Goal: Task Accomplishment & Management: Use online tool/utility

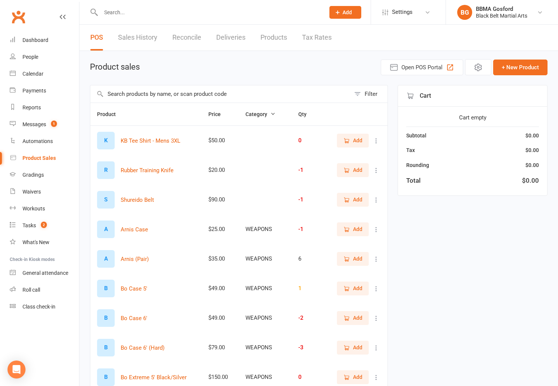
select select "100"
click at [42, 40] on div "Dashboard" at bounding box center [35, 40] width 26 height 6
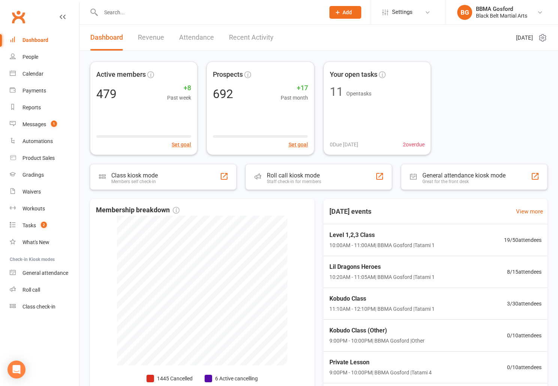
click at [255, 16] on input "text" at bounding box center [209, 12] width 221 height 10
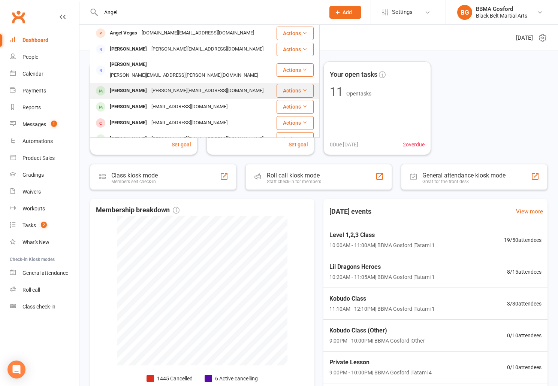
type input "Angel"
click at [219, 83] on div "[PERSON_NAME] [PERSON_NAME][EMAIL_ADDRESS][DOMAIN_NAME]" at bounding box center [183, 90] width 185 height 15
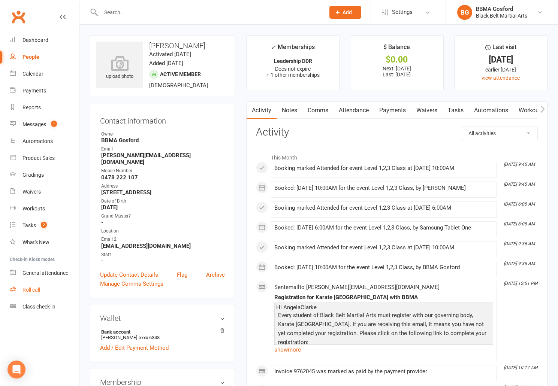
click at [33, 289] on div "Roll call" at bounding box center [31, 290] width 18 height 6
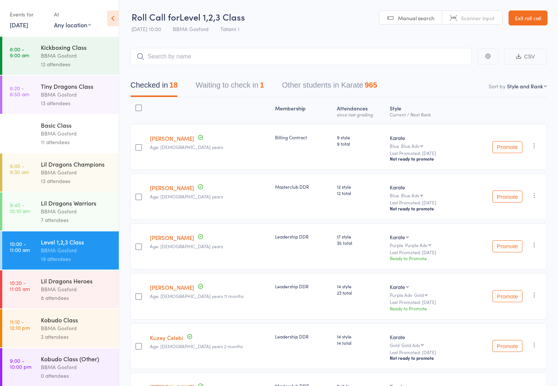
click at [59, 210] on div "BBMA Gosford" at bounding box center [77, 211] width 72 height 9
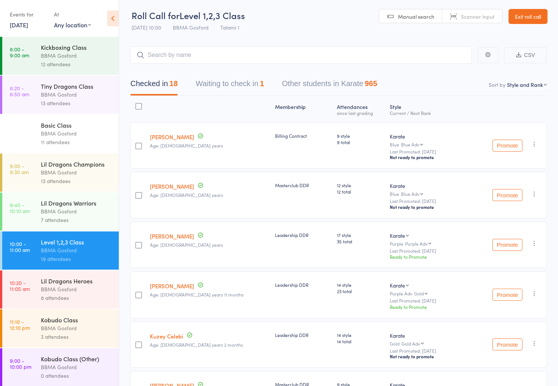
scroll to position [2, 0]
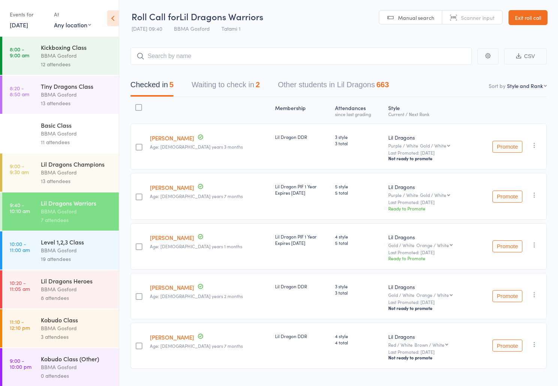
click at [73, 285] on div "Lil Dragons Heroes" at bounding box center [77, 281] width 72 height 8
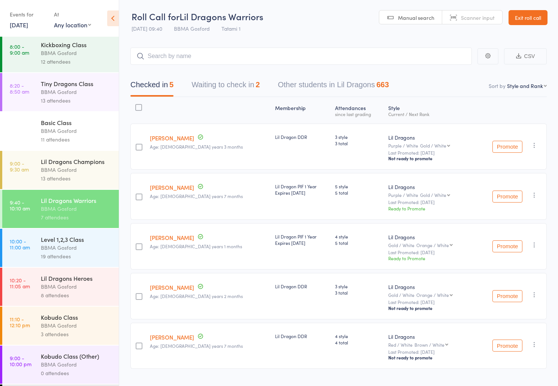
scroll to position [4, 0]
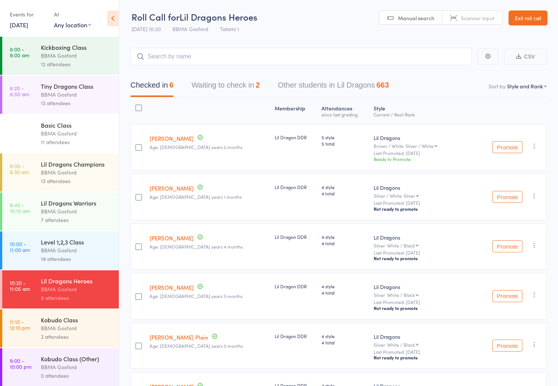
click at [93, 253] on div "BBMA Gosford" at bounding box center [77, 250] width 72 height 9
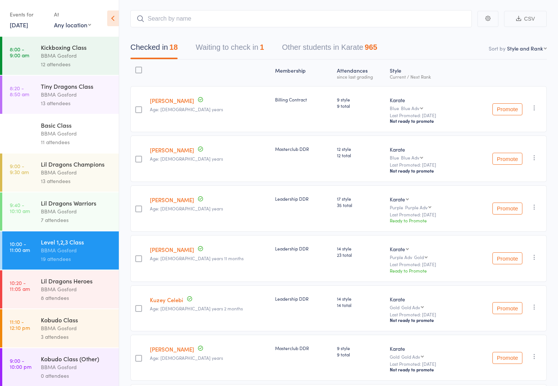
scroll to position [39, 0]
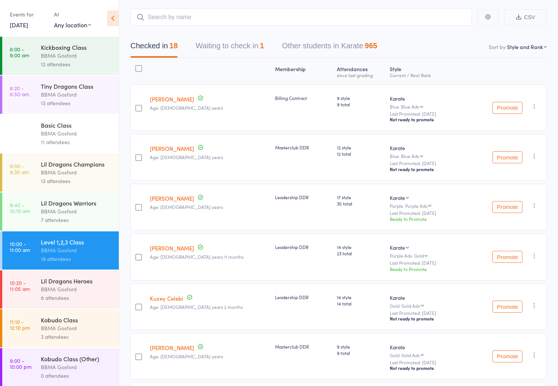
click at [73, 290] on div "BBMA Gosford" at bounding box center [77, 289] width 72 height 9
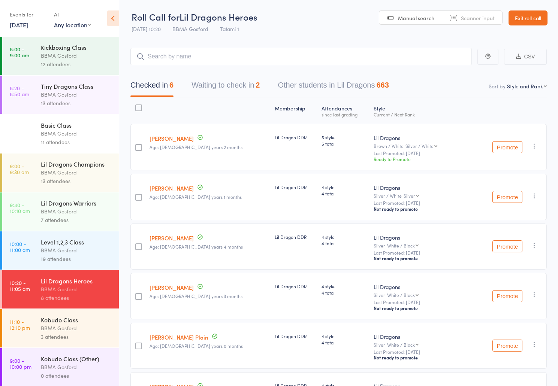
click at [218, 85] on button "Waiting to check in 2" at bounding box center [226, 87] width 68 height 20
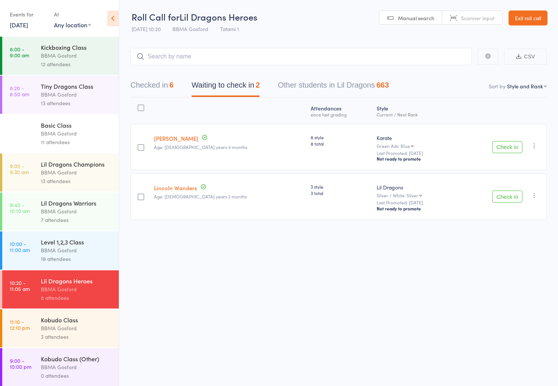
click at [167, 86] on button "Checked in 6" at bounding box center [151, 87] width 43 height 20
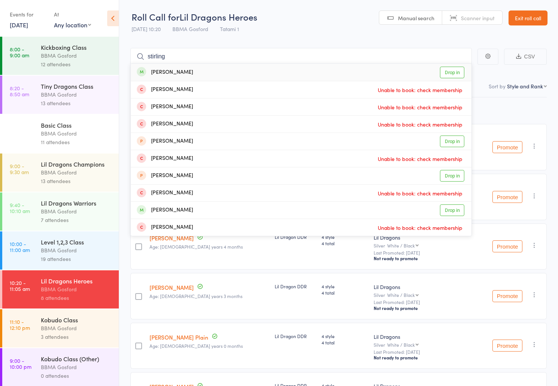
type input "stirling"
click at [446, 73] on link "Drop in" at bounding box center [452, 73] width 24 height 12
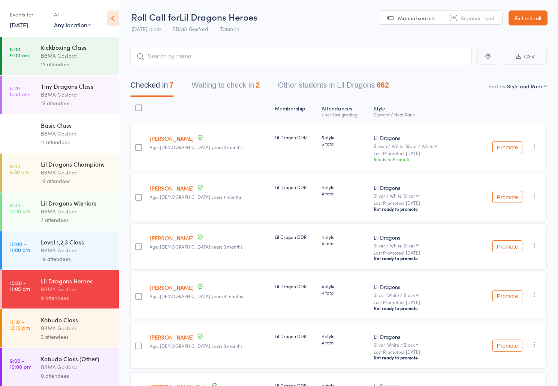
click at [531, 19] on link "Exit roll call" at bounding box center [528, 17] width 39 height 15
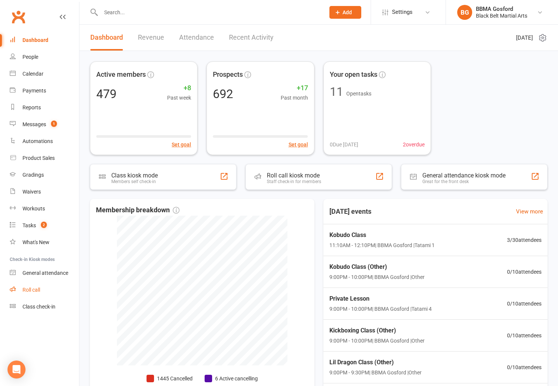
click at [37, 291] on div "Roll call" at bounding box center [31, 290] width 18 height 6
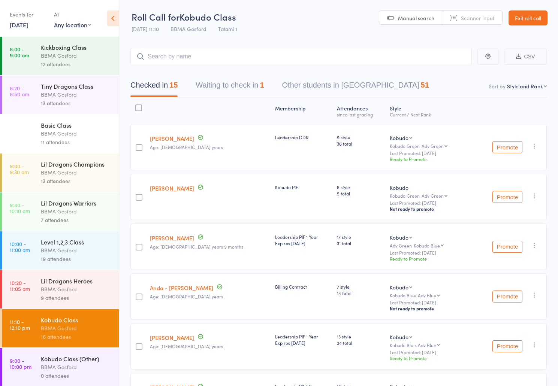
click at [81, 210] on div "BBMA Gosford" at bounding box center [77, 211] width 72 height 9
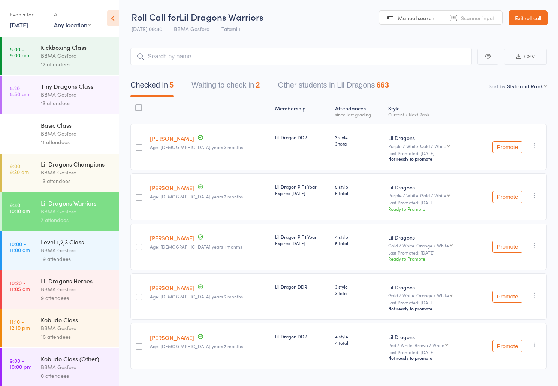
click at [86, 324] on div "Kobudo Class" at bounding box center [77, 320] width 72 height 8
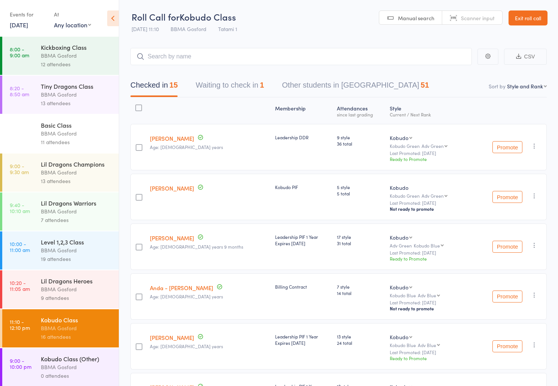
click at [82, 285] on div "Lil Dragons Heroes" at bounding box center [77, 281] width 72 height 8
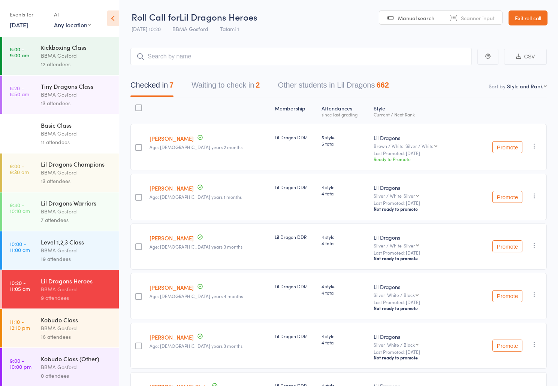
click at [79, 331] on div "BBMA Gosford" at bounding box center [77, 328] width 72 height 9
